Goal: Task Accomplishment & Management: Manage account settings

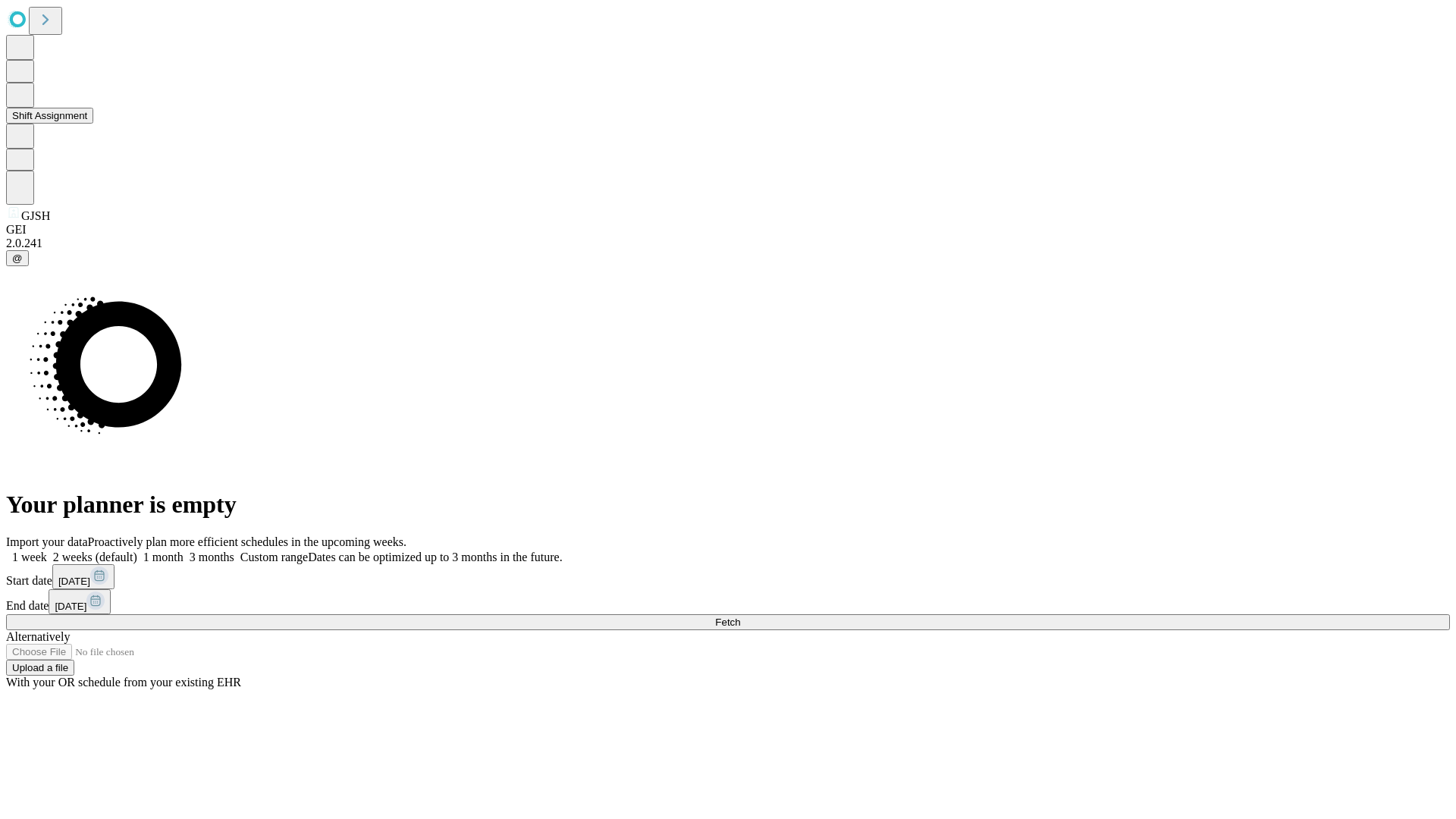
click at [93, 124] on button "Shift Assignment" at bounding box center [50, 115] width 88 height 16
